Goal: Task Accomplishment & Management: Manage account settings

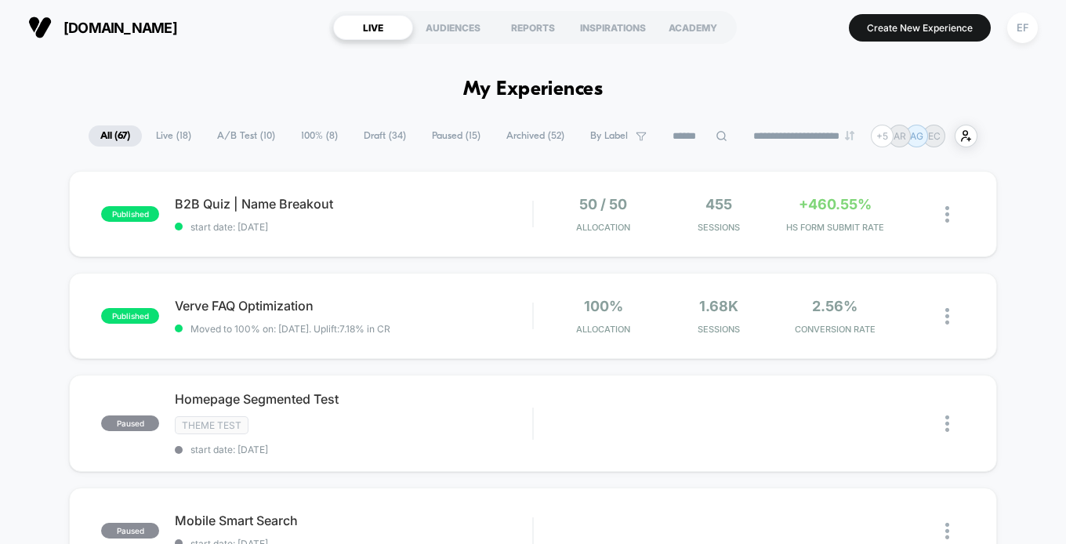
click at [320, 130] on span "100% ( 8 )" at bounding box center [319, 135] width 60 height 21
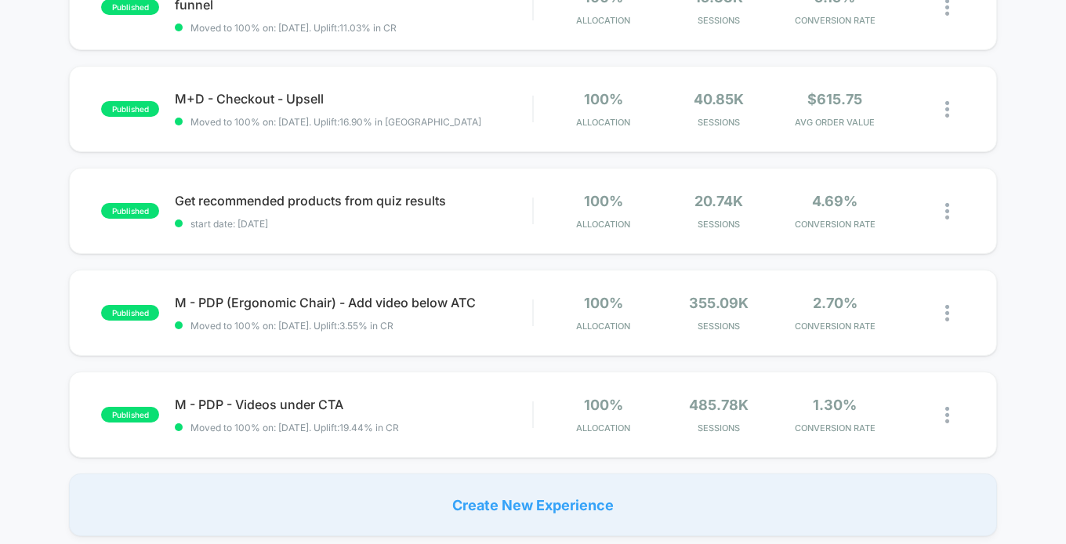
scroll to position [520, 0]
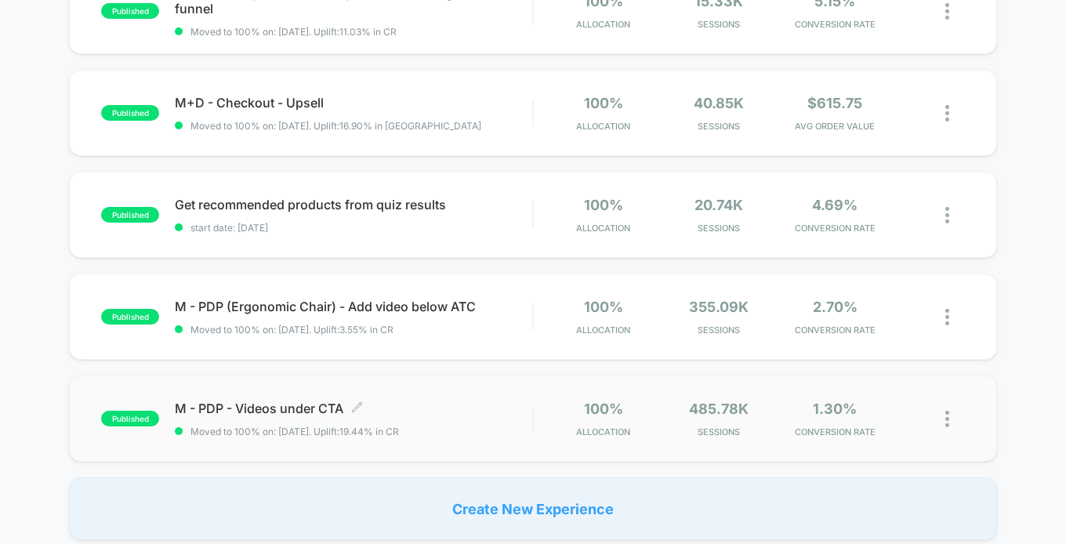
click at [449, 413] on span "M - PDP - Videos under CTA Click to edit experience details" at bounding box center [353, 408] width 357 height 16
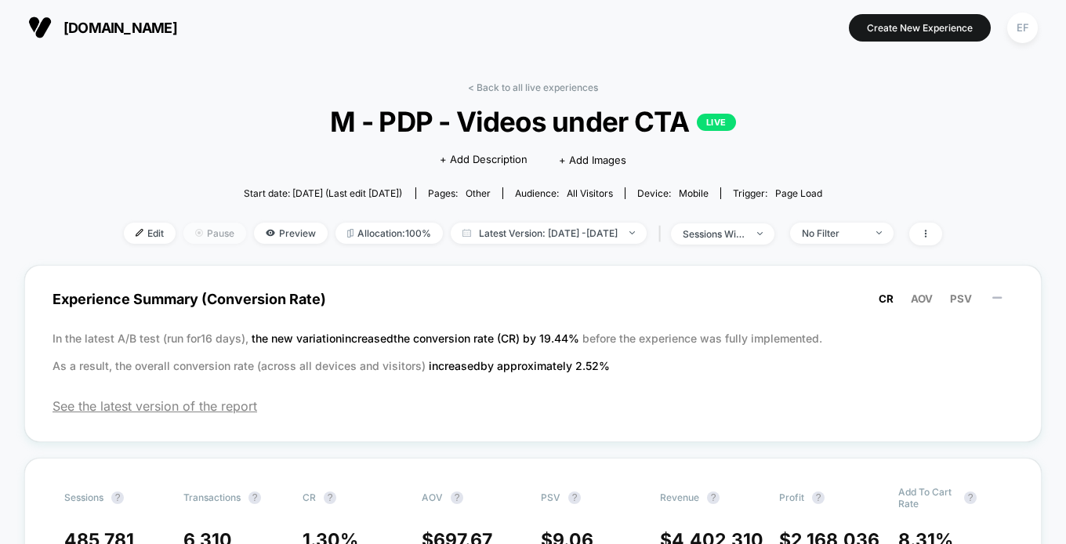
click at [183, 225] on span "Pause" at bounding box center [214, 233] width 63 height 21
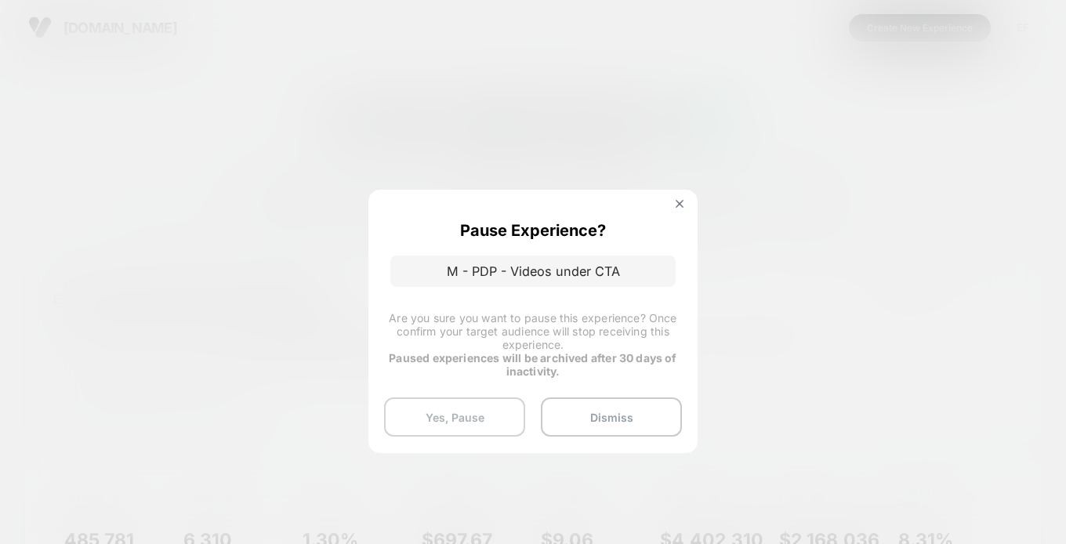
click at [469, 427] on button "Yes, Pause" at bounding box center [454, 416] width 141 height 39
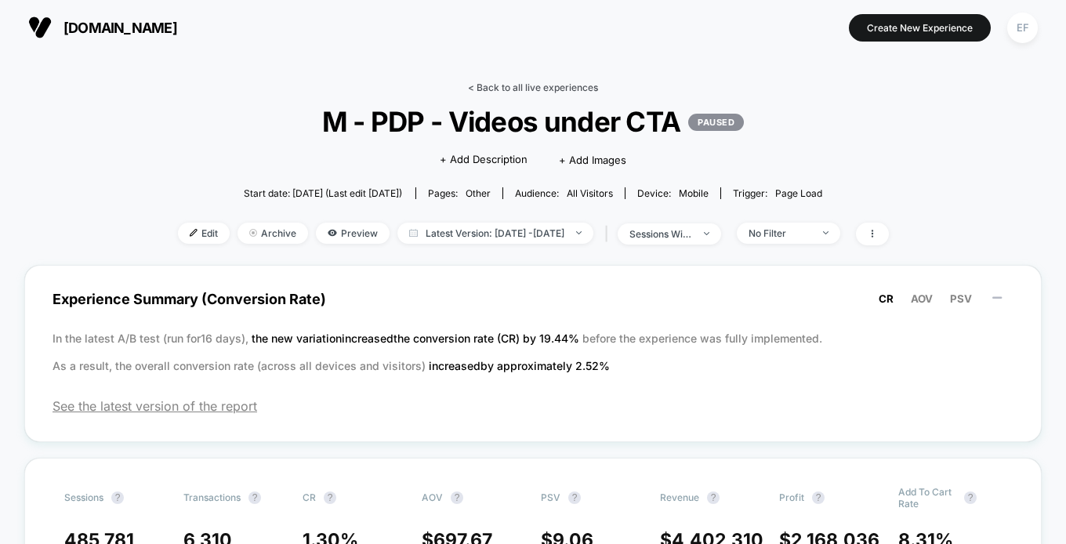
click at [544, 87] on link "< Back to all live experiences" at bounding box center [533, 88] width 130 height 12
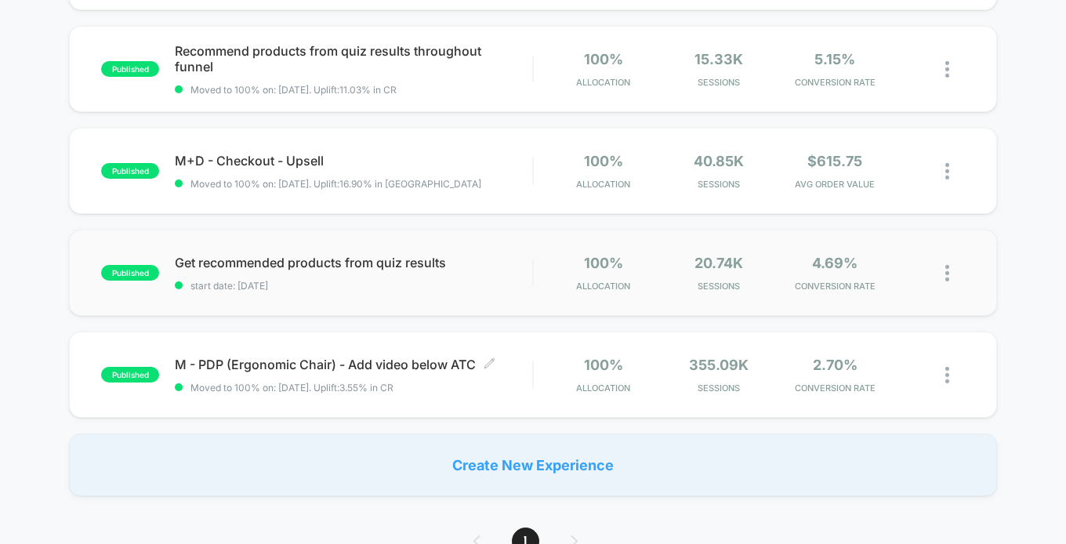
scroll to position [462, 0]
click at [351, 353] on div "published M - PDP (Ergonomic Chair) - Add video below ATC Moved to 100% on: [DA…" at bounding box center [532, 374] width 927 height 86
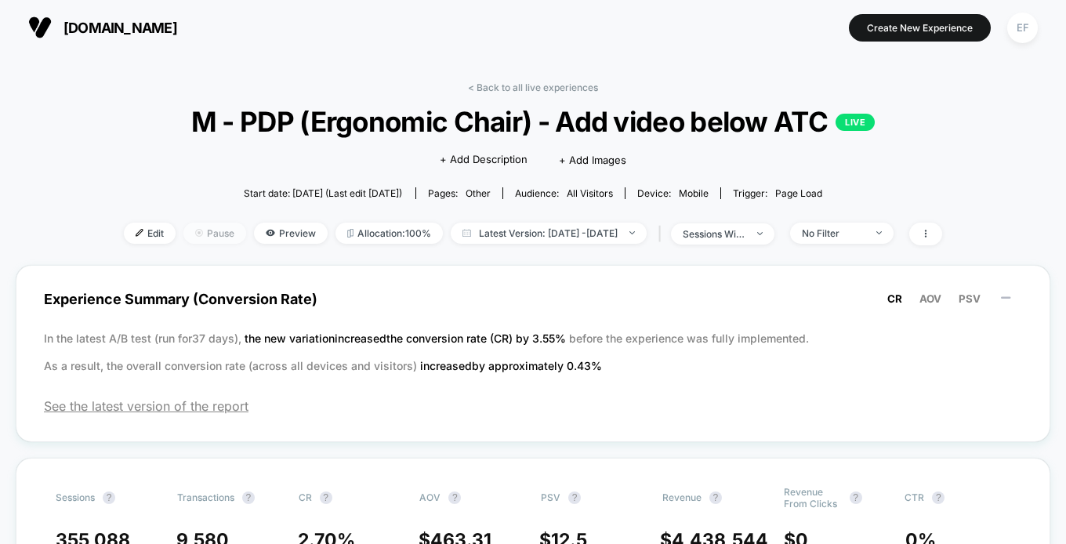
click at [195, 230] on img at bounding box center [199, 233] width 8 height 8
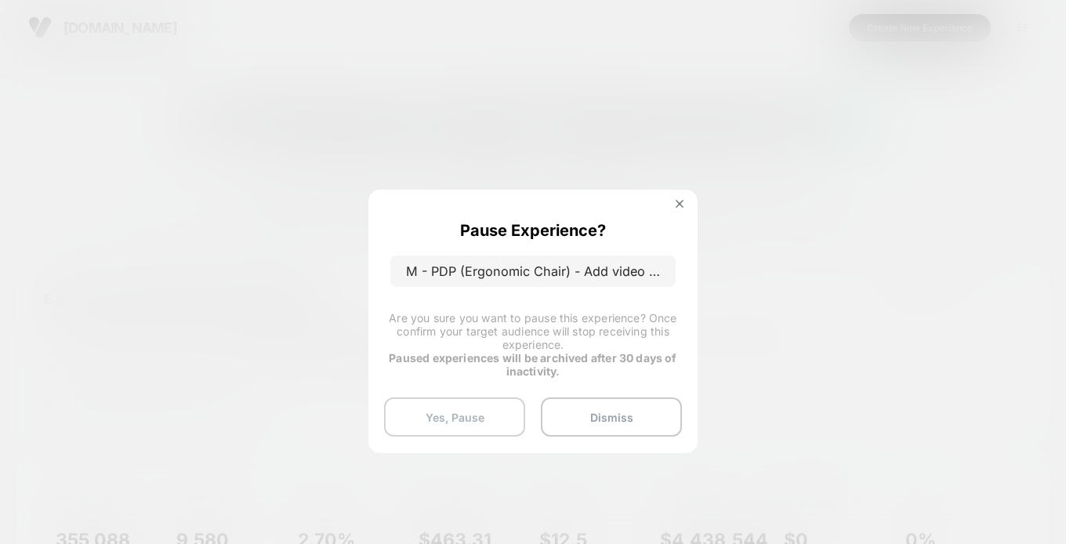
click at [433, 418] on button "Yes, Pause" at bounding box center [454, 416] width 141 height 39
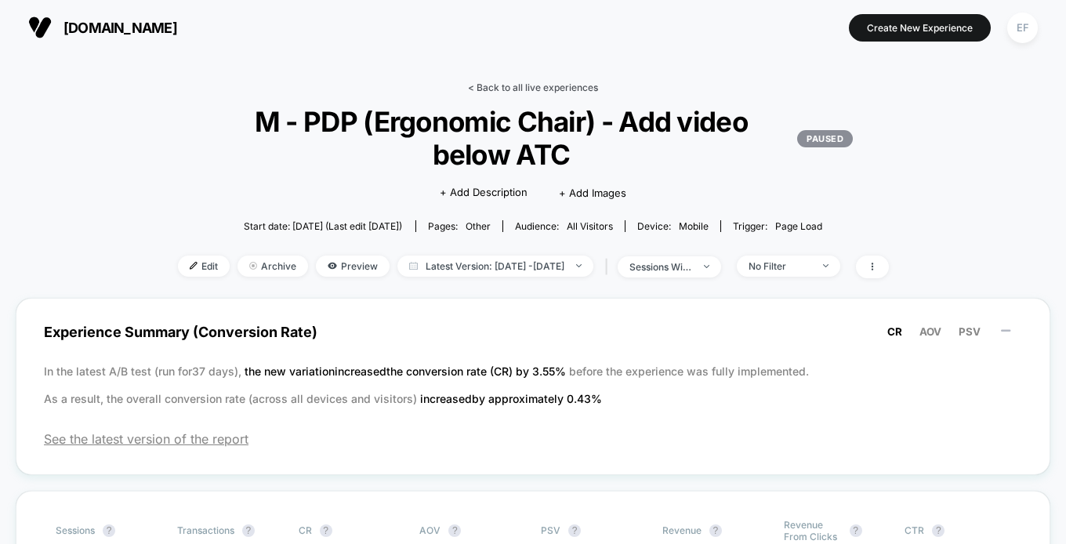
click at [491, 85] on link "< Back to all live experiences" at bounding box center [533, 88] width 130 height 12
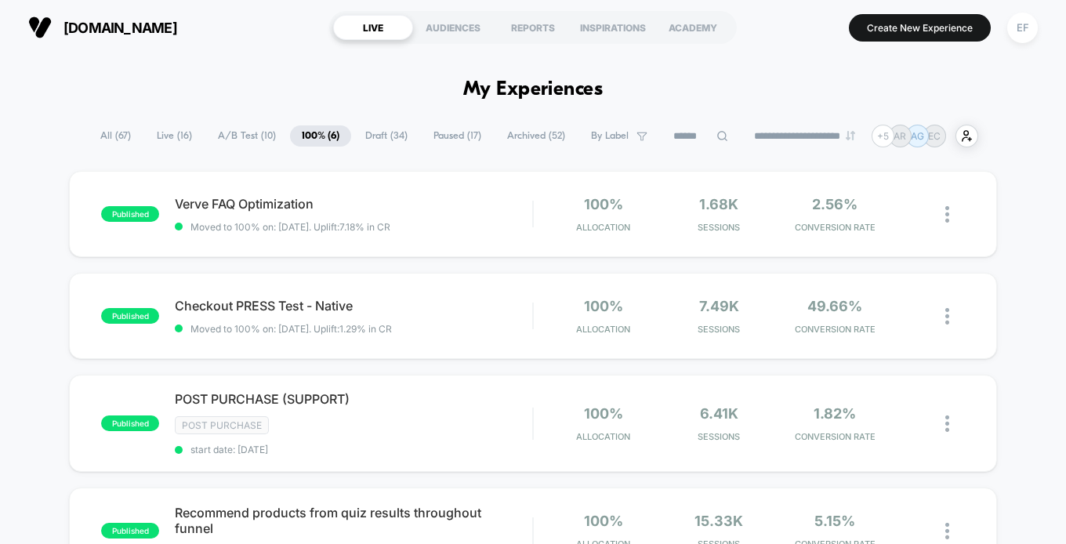
click at [242, 139] on span "A/B Test ( 10 )" at bounding box center [247, 135] width 82 height 21
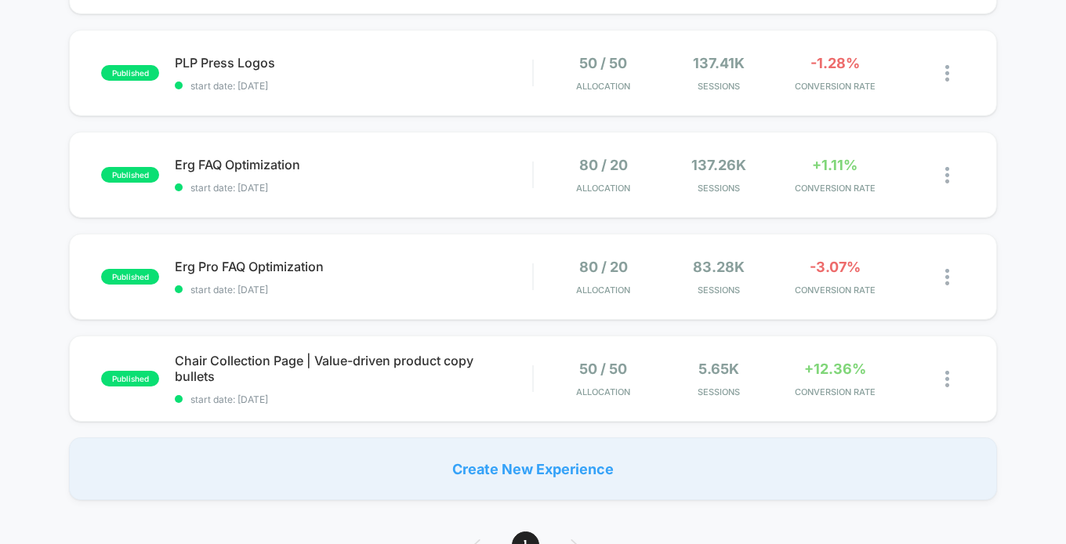
scroll to position [788, 0]
